Goal: Transaction & Acquisition: Subscribe to service/newsletter

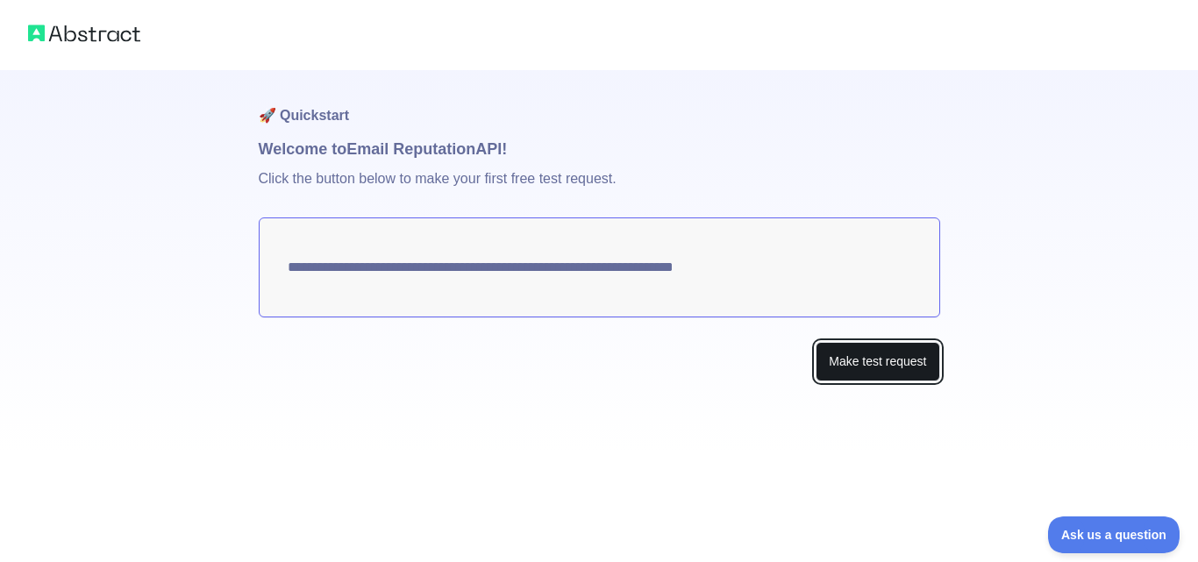
click at [872, 359] on button "Make test request" at bounding box center [877, 361] width 124 height 39
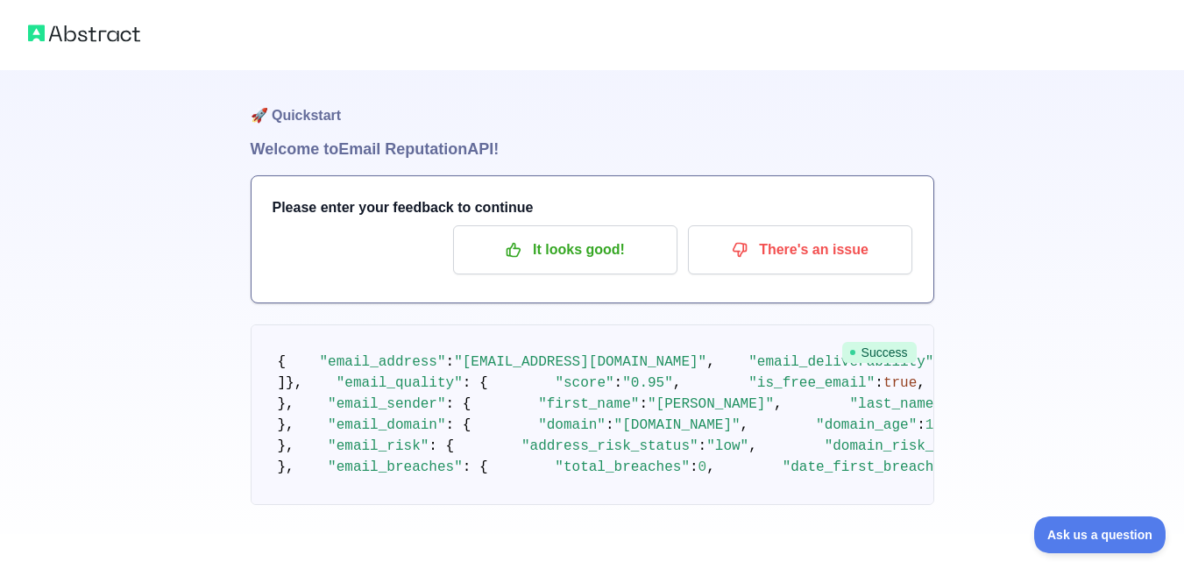
click at [637, 370] on span ""[EMAIL_ADDRESS][DOMAIN_NAME]"" at bounding box center [580, 362] width 252 height 16
click at [634, 370] on span ""[EMAIL_ADDRESS][DOMAIN_NAME]"" at bounding box center [580, 362] width 252 height 16
click at [549, 239] on p "It looks good!" at bounding box center [565, 250] width 198 height 30
